Goal: Task Accomplishment & Management: Use online tool/utility

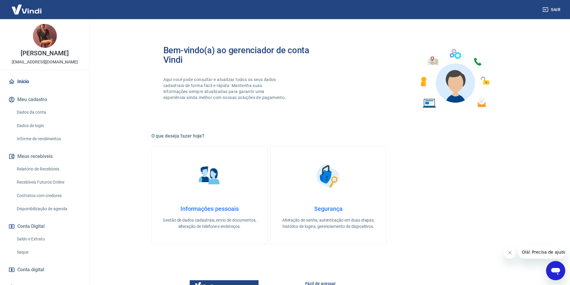
click at [37, 186] on link "Recebíveis Futuros Online" at bounding box center [48, 182] width 68 height 12
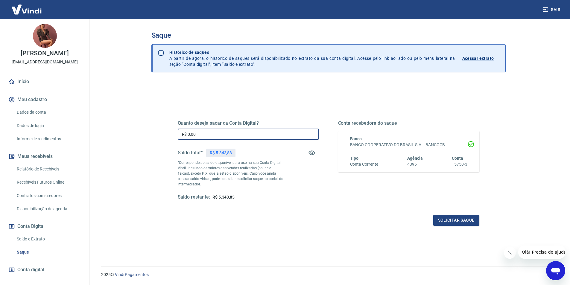
click at [206, 135] on input "R$ 0,00" at bounding box center [248, 134] width 141 height 11
type input "R$ 5.300,00"
drag, startPoint x: 442, startPoint y: 213, endPoint x: 442, endPoint y: 217, distance: 4.8
click at [442, 213] on div "Quanto deseja sacar da Conta Digital? R$ 5.300,00 ​ Saldo total*: R$ 5.343,83 *…" at bounding box center [329, 166] width 302 height 120
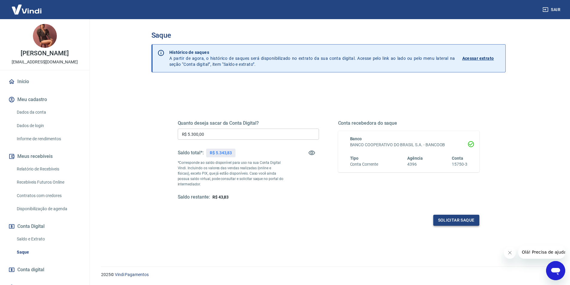
click at [442, 218] on button "Solicitar saque" at bounding box center [457, 220] width 46 height 11
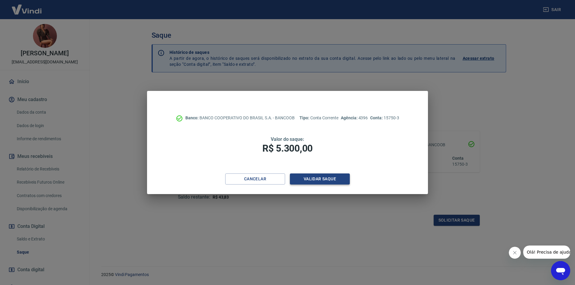
click at [328, 180] on button "Validar saque" at bounding box center [320, 179] width 60 height 11
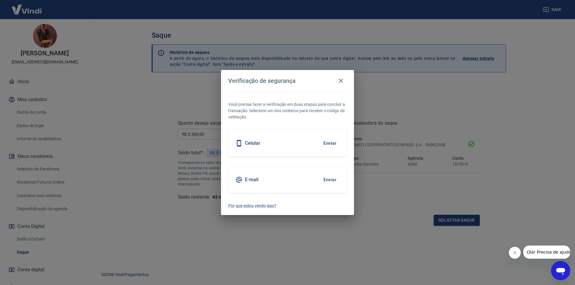
click at [338, 183] on button "Enviar" at bounding box center [329, 180] width 19 height 13
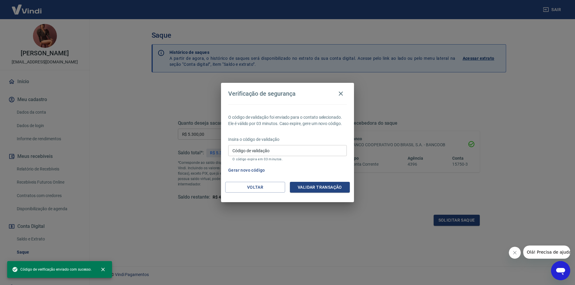
click at [245, 148] on div "Código de validação Código de validação O código expira em 03 minutos." at bounding box center [287, 153] width 119 height 16
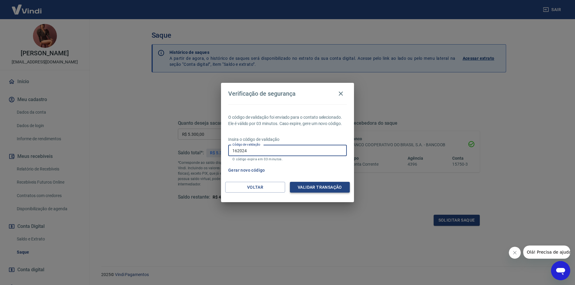
type input "162024"
click at [309, 192] on button "Validar transação" at bounding box center [320, 187] width 60 height 11
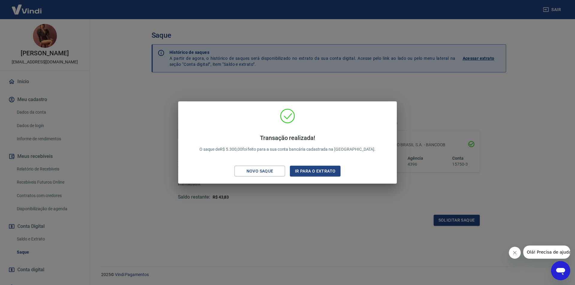
click at [334, 277] on div "Transação realizada! O saque de R$ 5.300,00 foi feito para a sua conta bancária…" at bounding box center [287, 142] width 575 height 285
